Goal: Task Accomplishment & Management: Complete application form

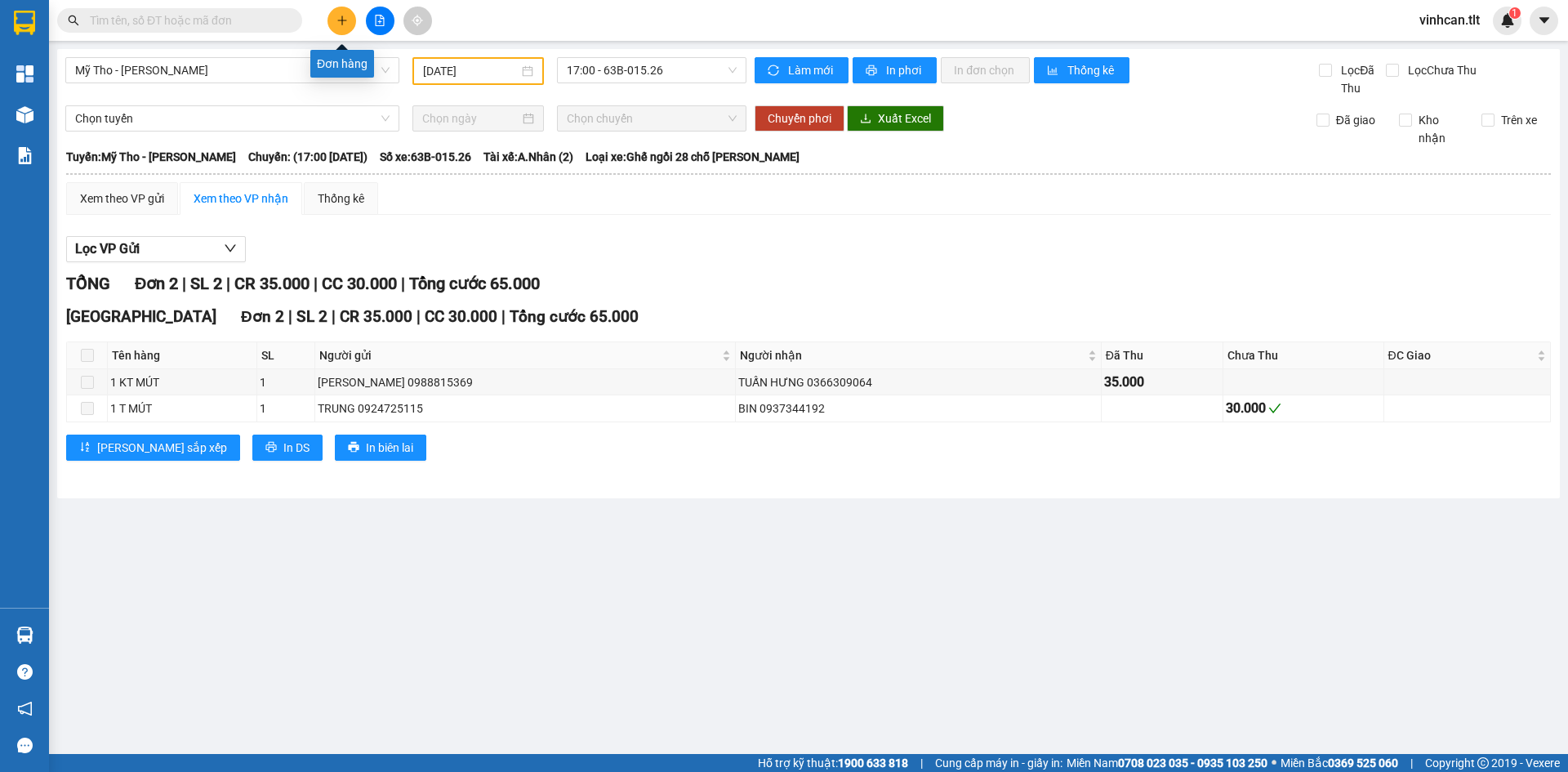
click at [343, 21] on icon "plus" at bounding box center [342, 20] width 12 height 12
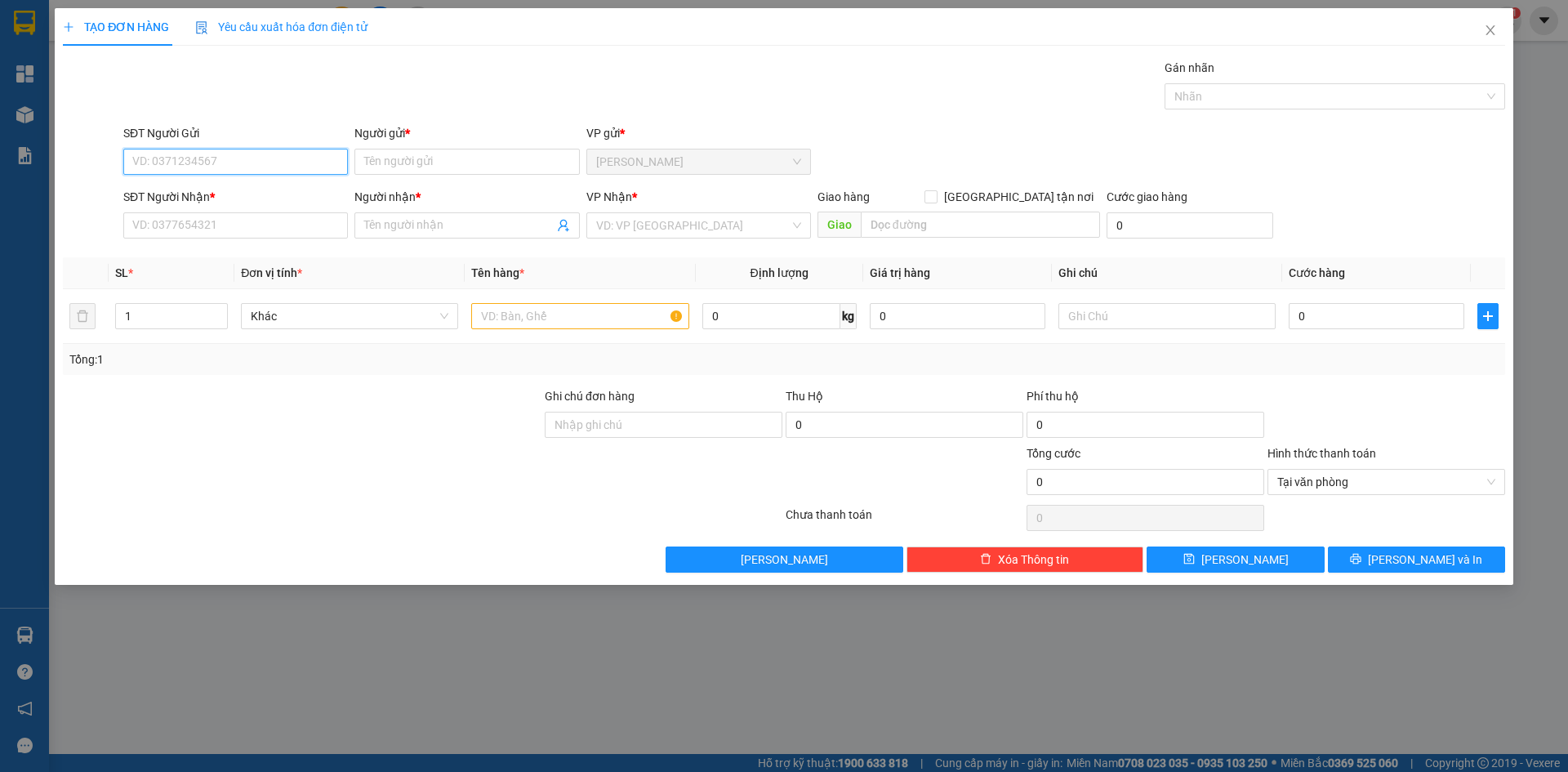
click at [301, 162] on input "SĐT Người Gửi" at bounding box center [235, 161] width 225 height 26
click at [207, 195] on div "0773871560 - CHINH" at bounding box center [235, 194] width 205 height 18
type input "0773871560"
type input "CHINH"
type input "0773871560"
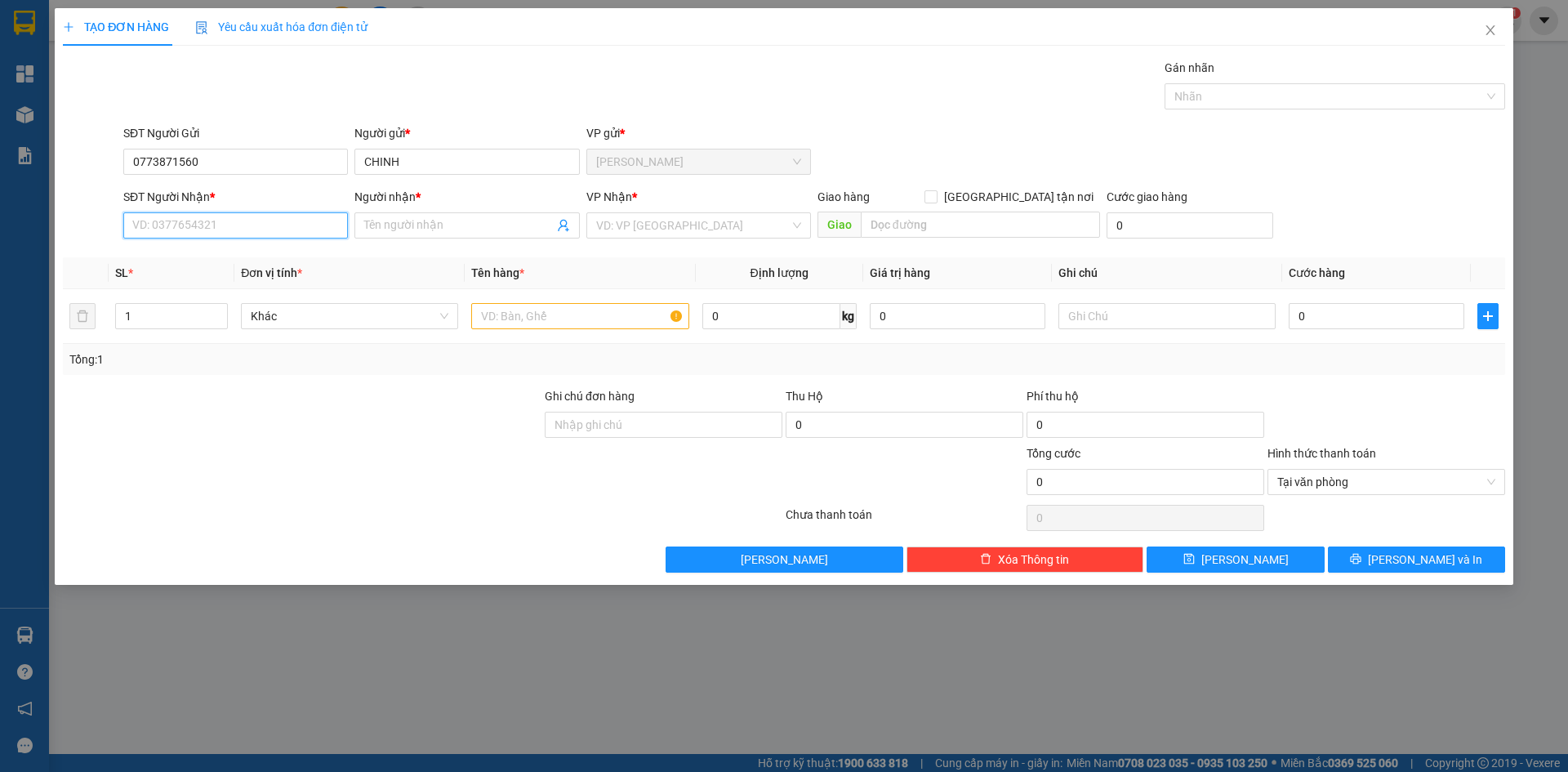
click at [198, 227] on input "SĐT Người Nhận *" at bounding box center [235, 225] width 225 height 26
click at [198, 264] on div "0773871560 - CHINH" at bounding box center [235, 259] width 205 height 18
type input "0773871560"
type input "CHINH"
click at [643, 222] on input "search" at bounding box center [693, 225] width 193 height 24
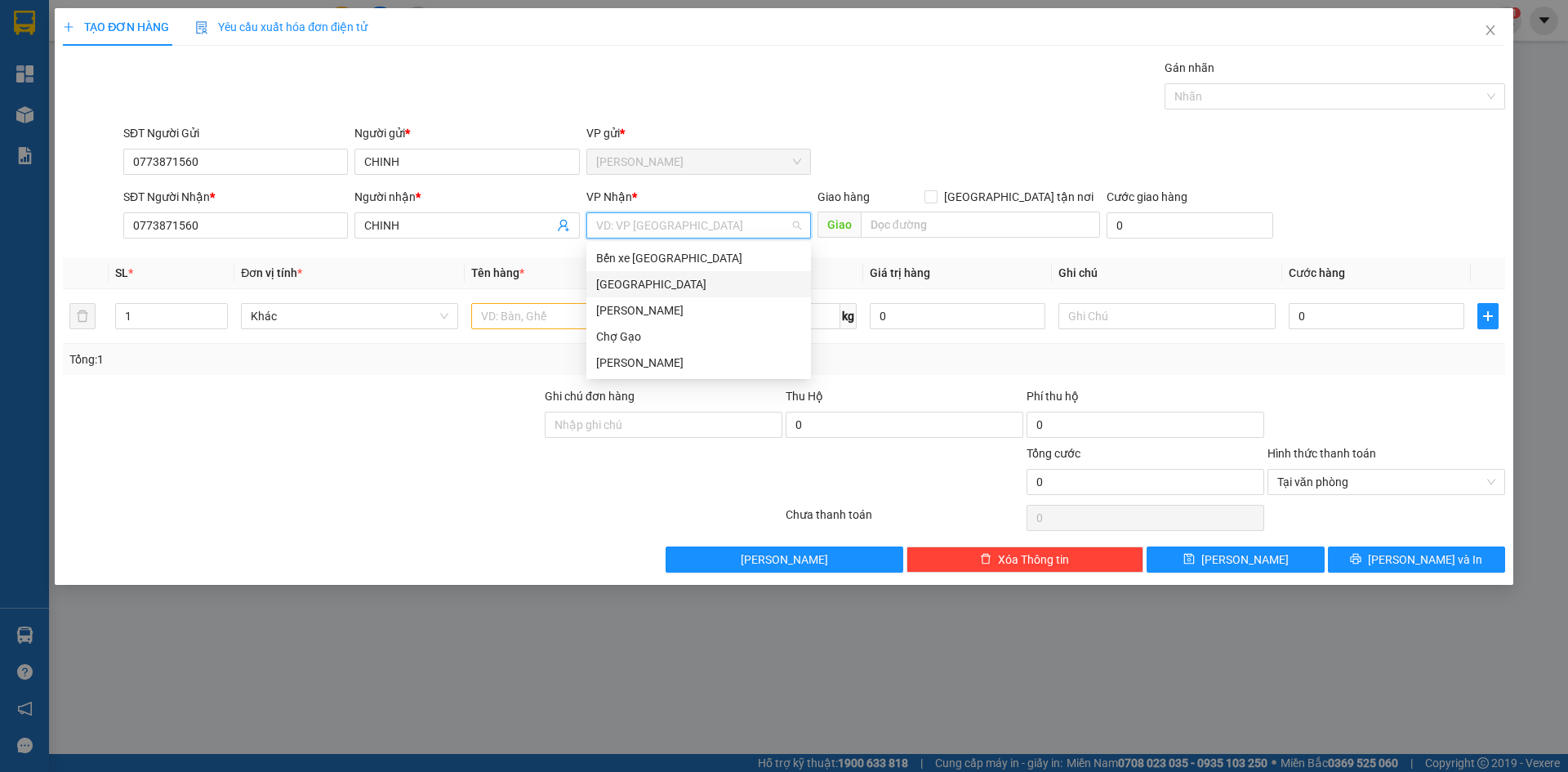
drag, startPoint x: 603, startPoint y: 275, endPoint x: 597, endPoint y: 285, distance: 11.7
click at [602, 275] on div "[GEOGRAPHIC_DATA]" at bounding box center [699, 284] width 225 height 26
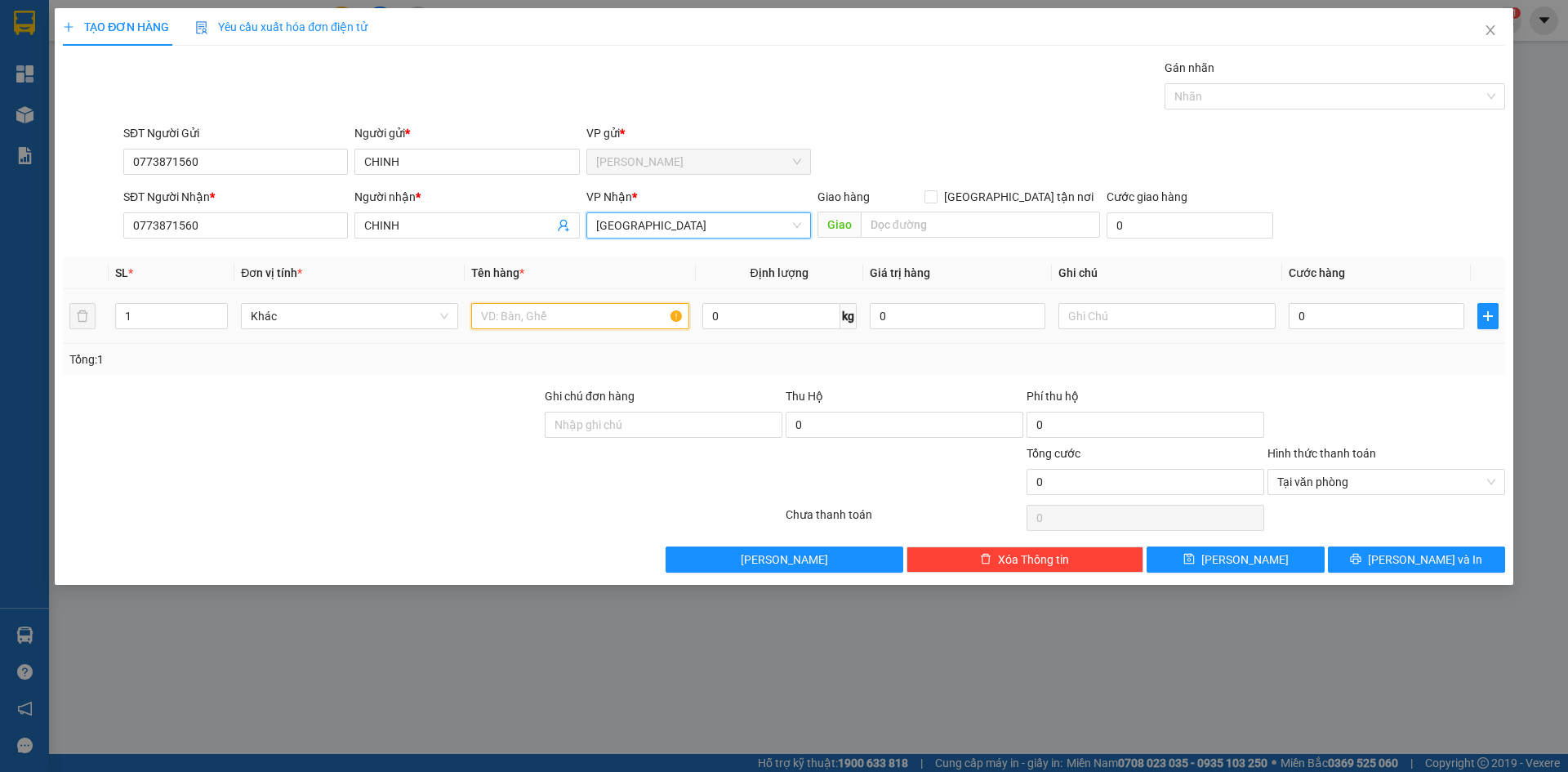
click at [561, 325] on input "text" at bounding box center [579, 315] width 217 height 26
paste input "Á"
type input "2 TNP BÁNH"
click at [1329, 315] on input "0" at bounding box center [1376, 315] width 175 height 26
type input "7"
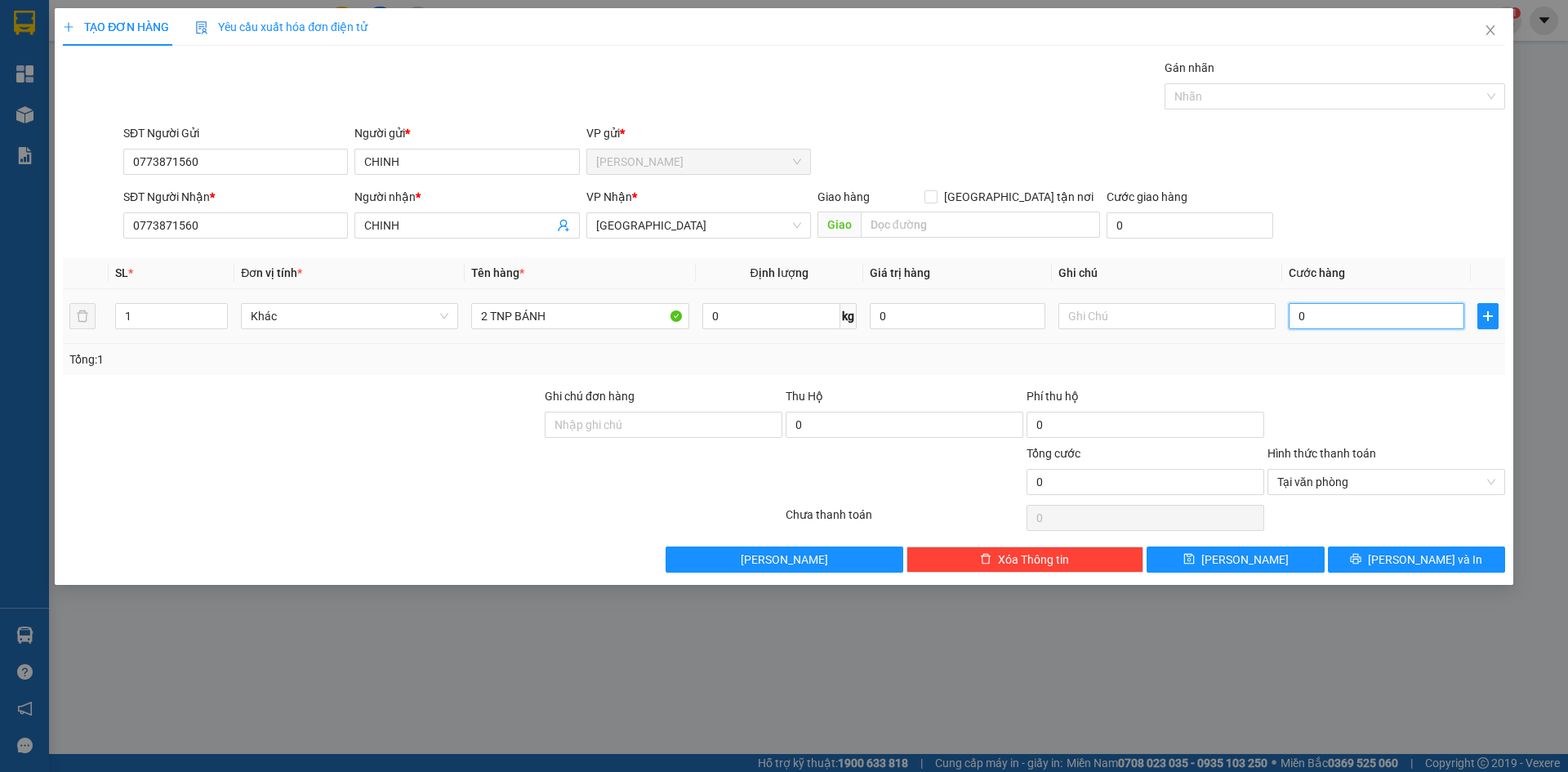
type input "7"
type input "70"
type input "70.000"
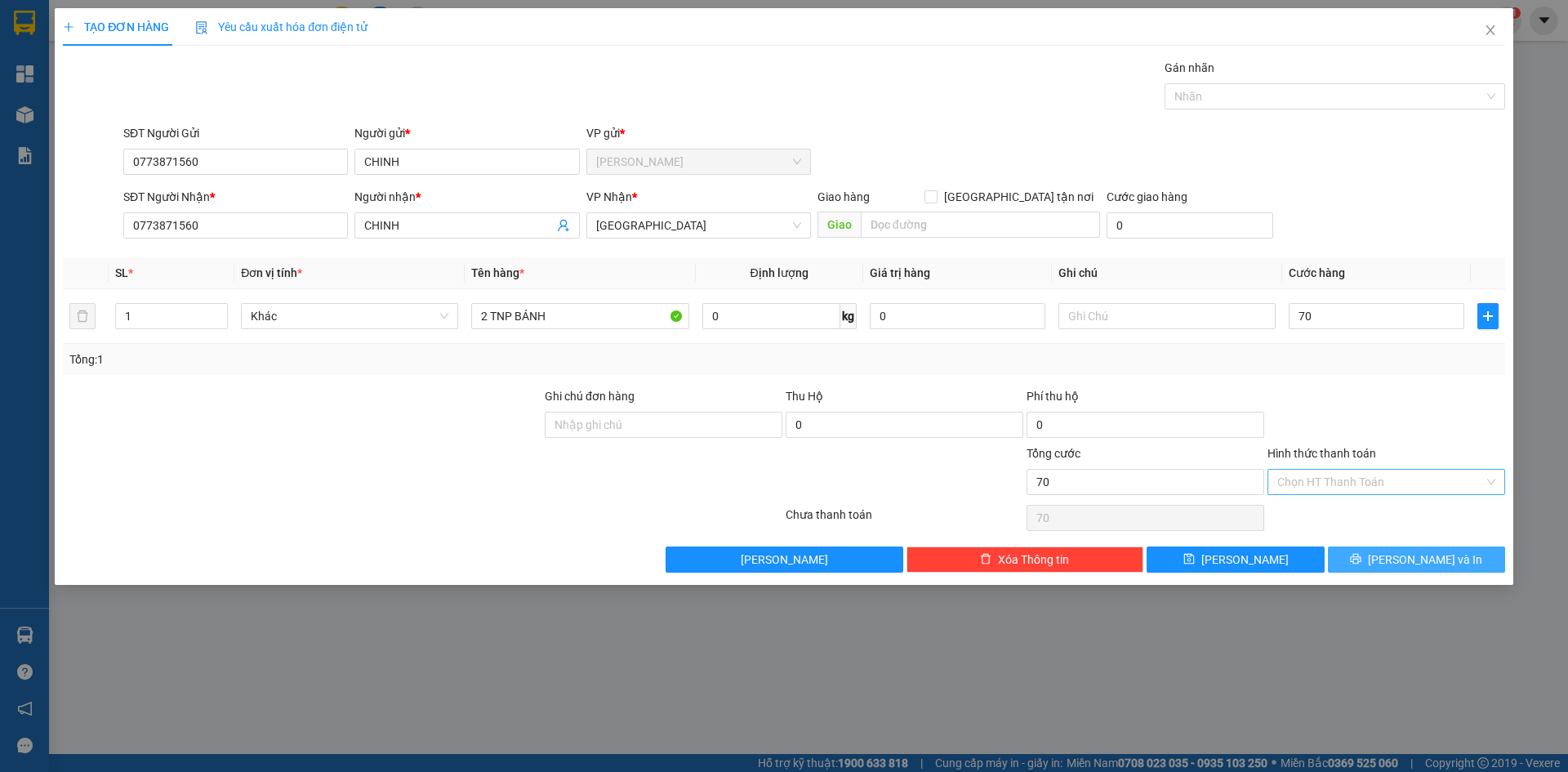
type input "70.000"
click at [1432, 565] on span "[PERSON_NAME] và In" at bounding box center [1425, 560] width 115 height 18
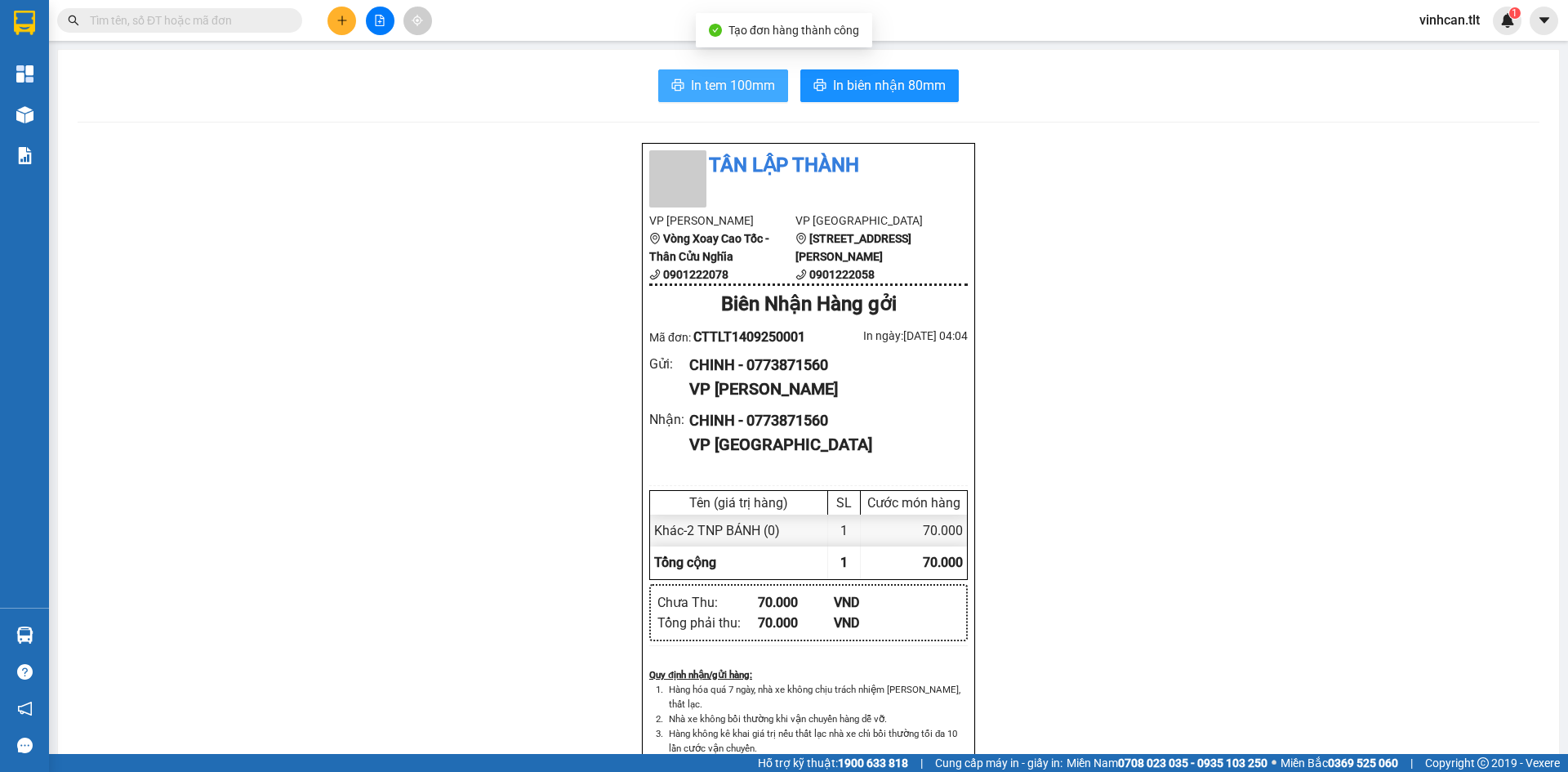
click at [714, 88] on span "In tem 100mm" at bounding box center [733, 85] width 84 height 21
